Goal: Task Accomplishment & Management: Use online tool/utility

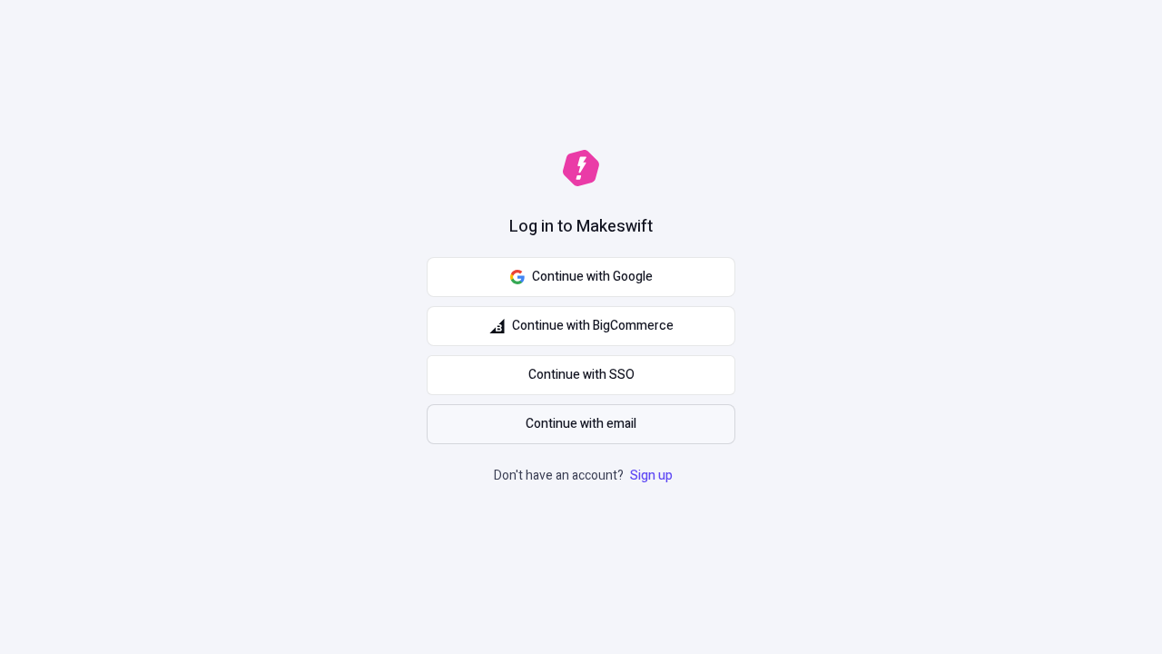
click at [581, 424] on span "Continue with email" at bounding box center [581, 424] width 111 height 20
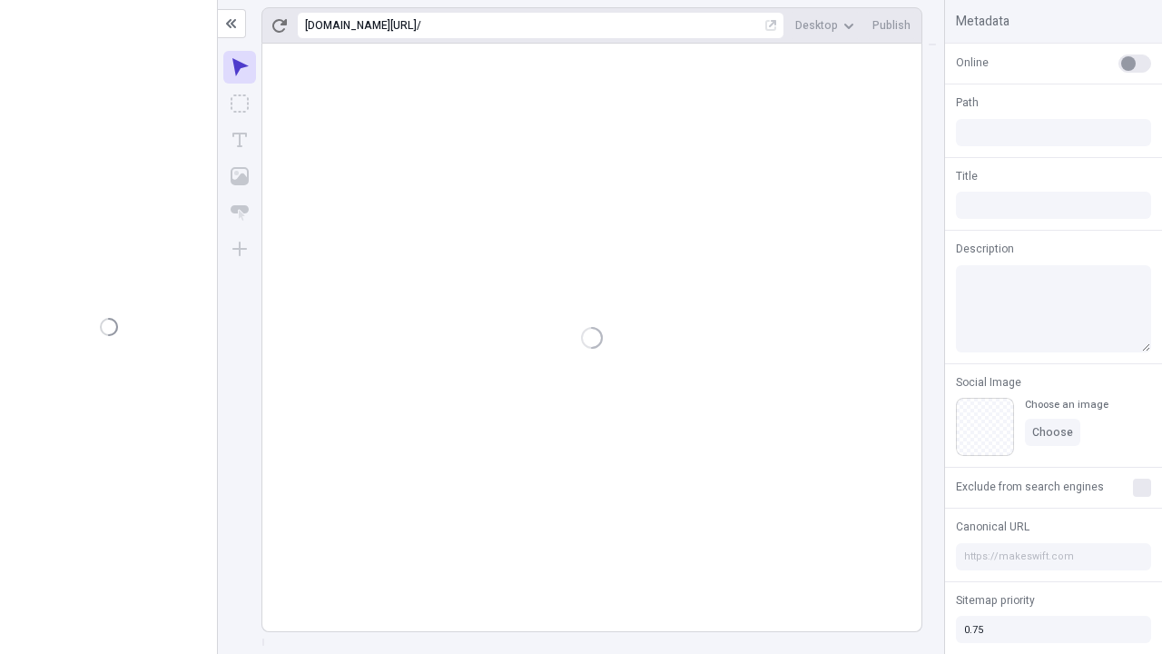
type input "/deep-link-acidus"
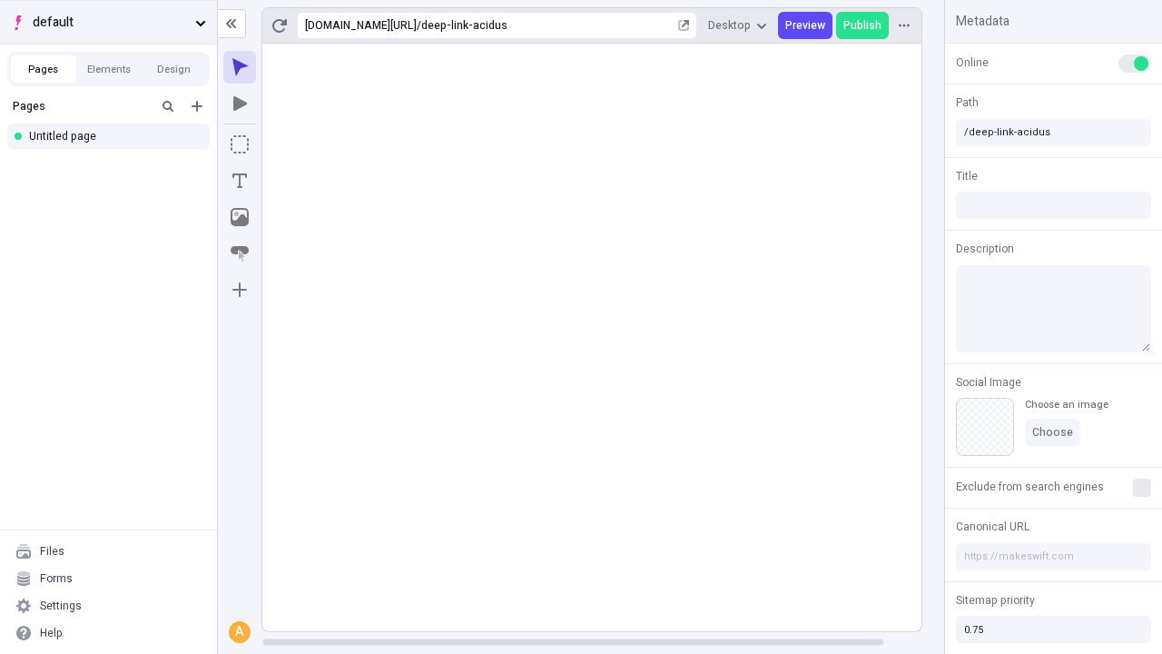
click at [108, 22] on span "default" at bounding box center [110, 23] width 155 height 20
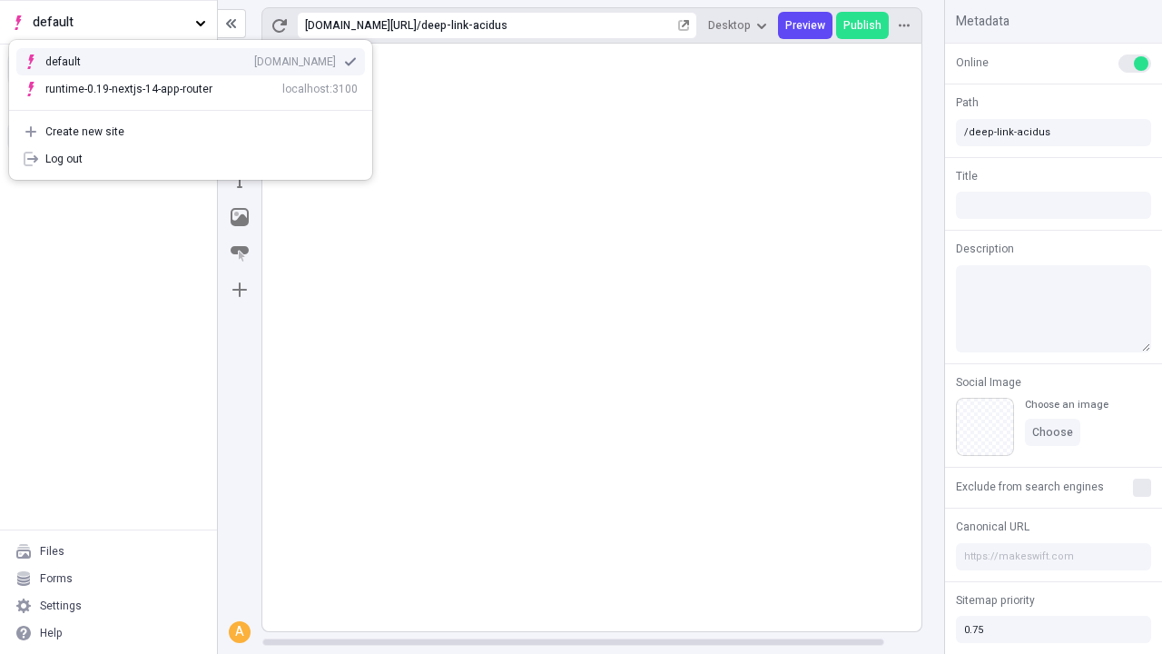
click at [254, 58] on div "[DOMAIN_NAME]" at bounding box center [295, 61] width 82 height 15
click at [173, 69] on button "Design" at bounding box center [174, 68] width 65 height 27
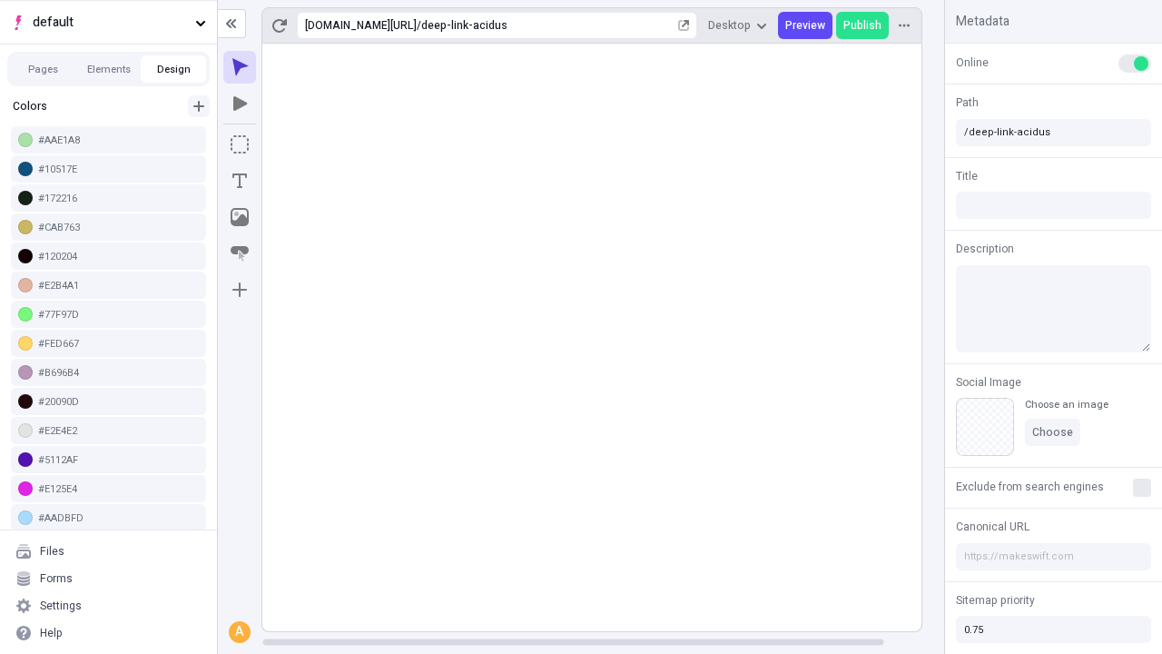
click at [199, 101] on icon "button" at bounding box center [198, 106] width 11 height 11
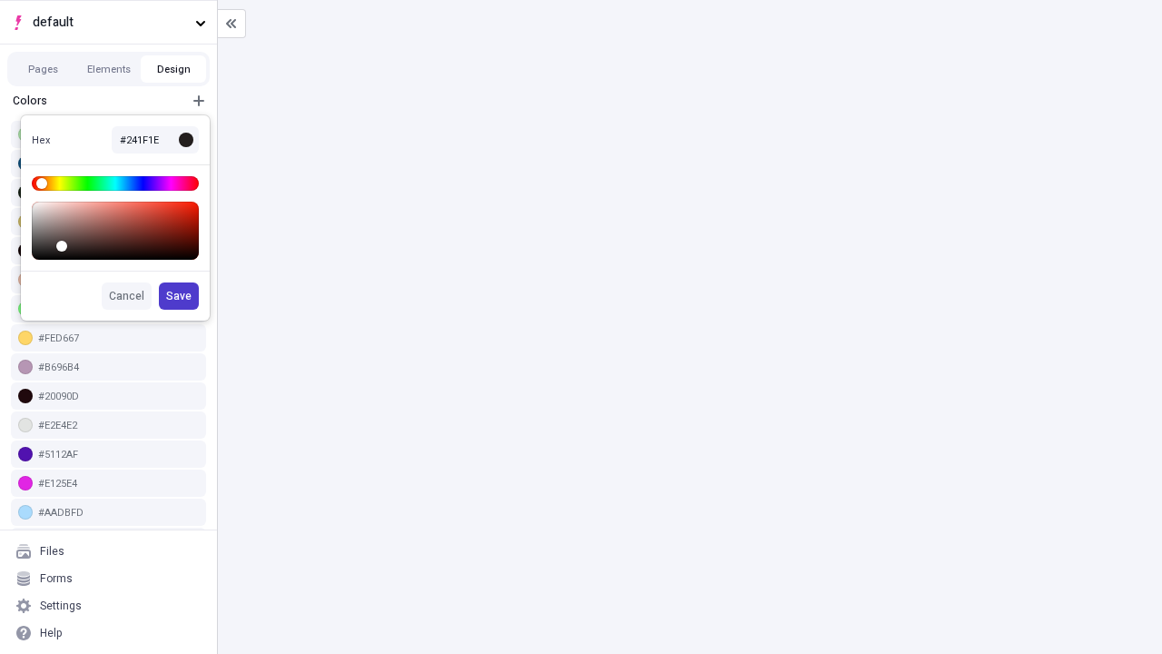
click at [180, 296] on span "Save" at bounding box center [178, 296] width 25 height 15
